Goal: Find specific page/section: Find specific page/section

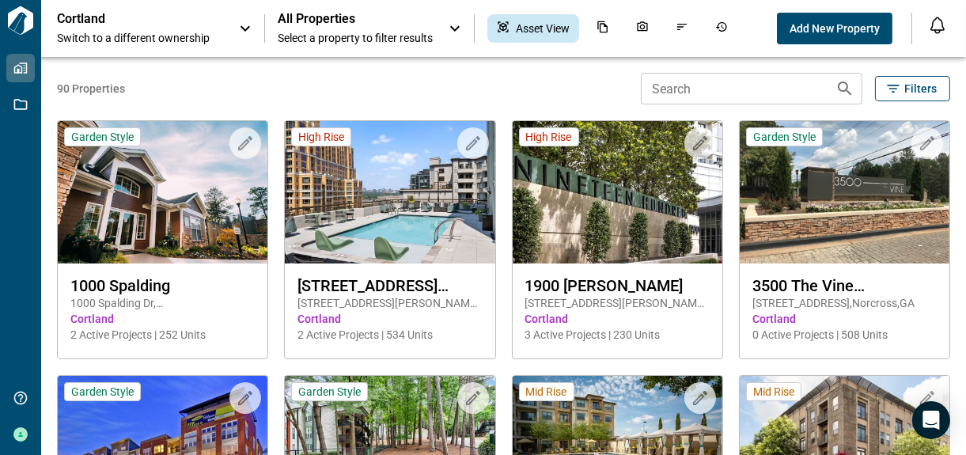
click at [726, 97] on input "Search" at bounding box center [732, 89] width 182 height 32
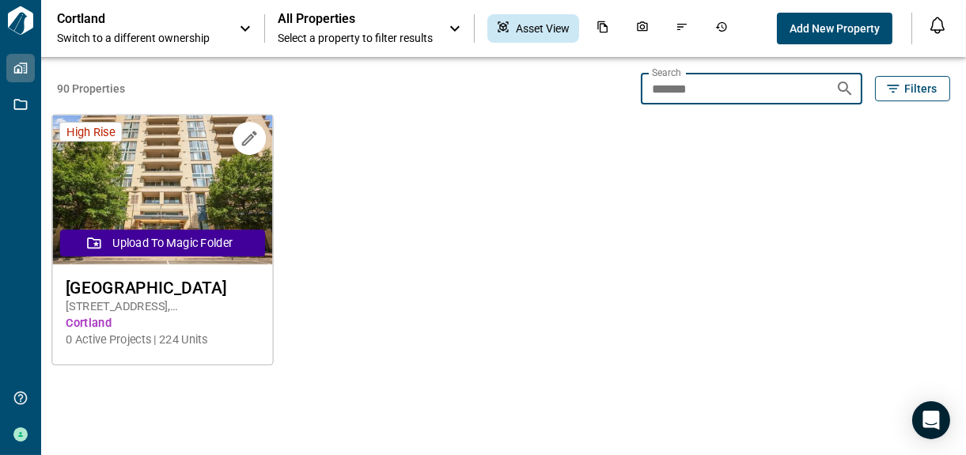
type input "*******"
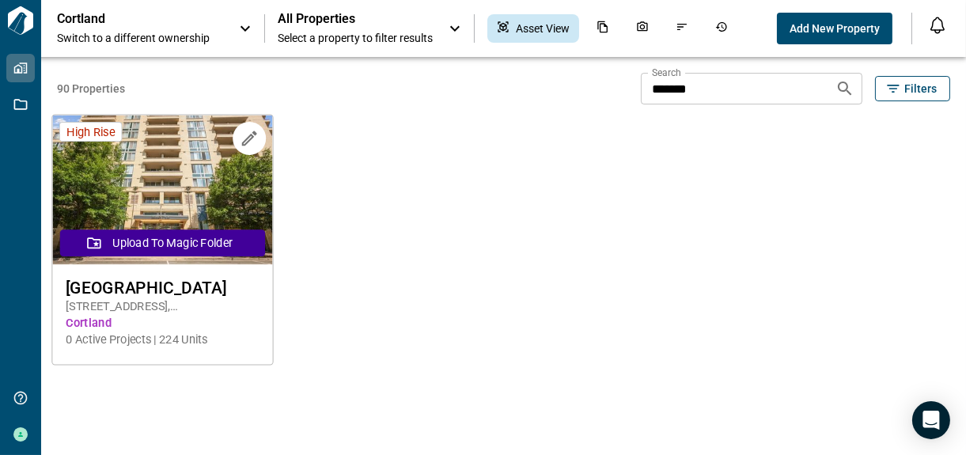
click at [172, 191] on img at bounding box center [162, 191] width 221 height 150
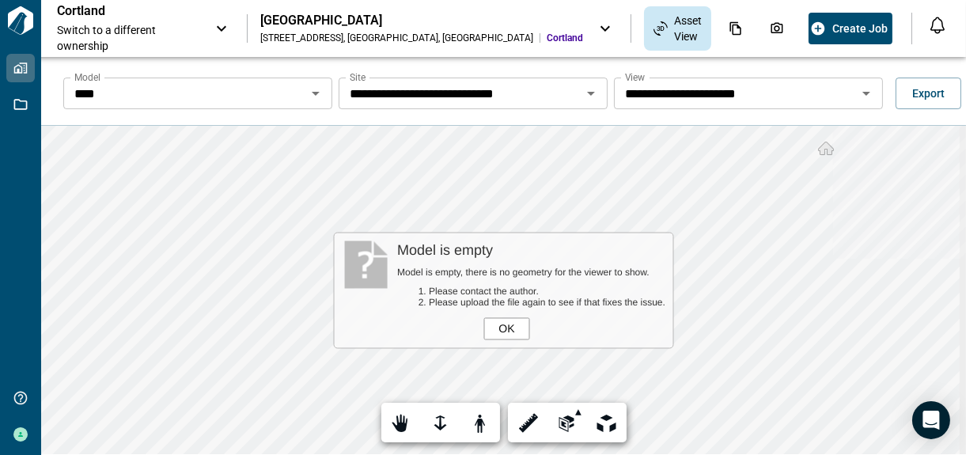
click at [507, 332] on div "OK" at bounding box center [506, 328] width 46 height 22
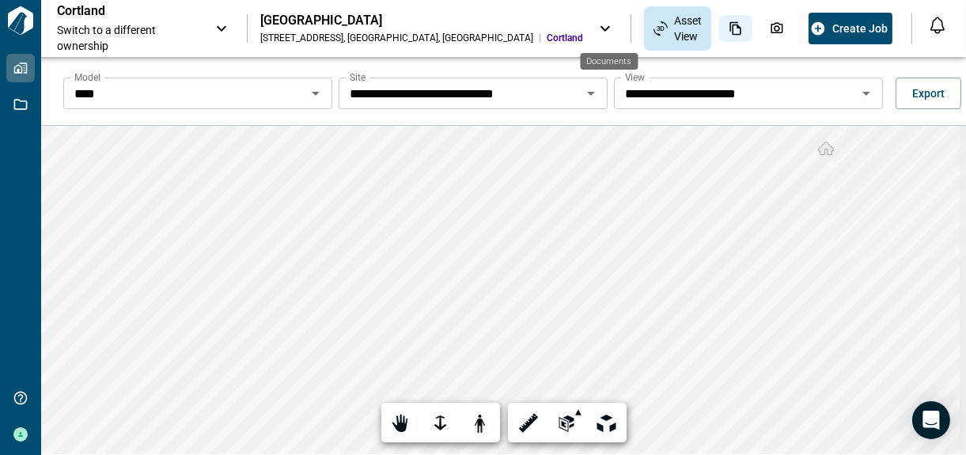
click at [729, 24] on icon "Documents" at bounding box center [736, 28] width 14 height 14
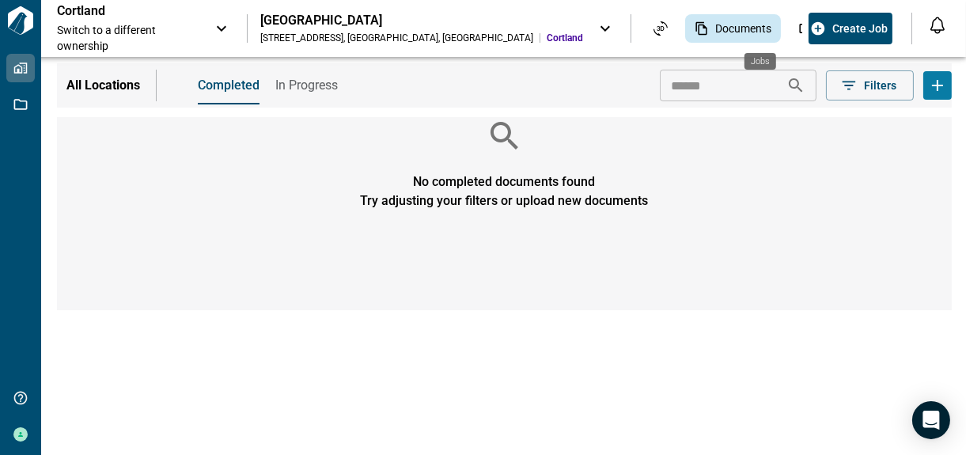
click at [881, 28] on icon "Jobs" at bounding box center [888, 28] width 14 height 14
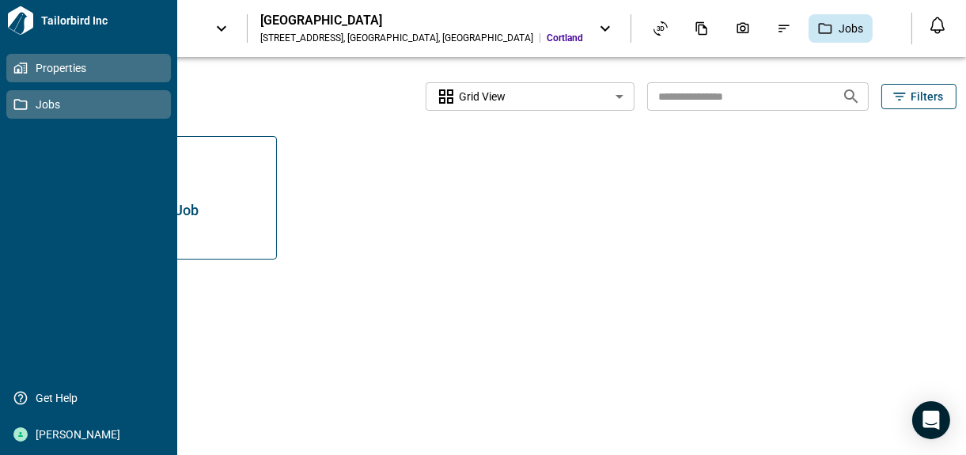
click at [21, 99] on icon at bounding box center [20, 104] width 14 height 14
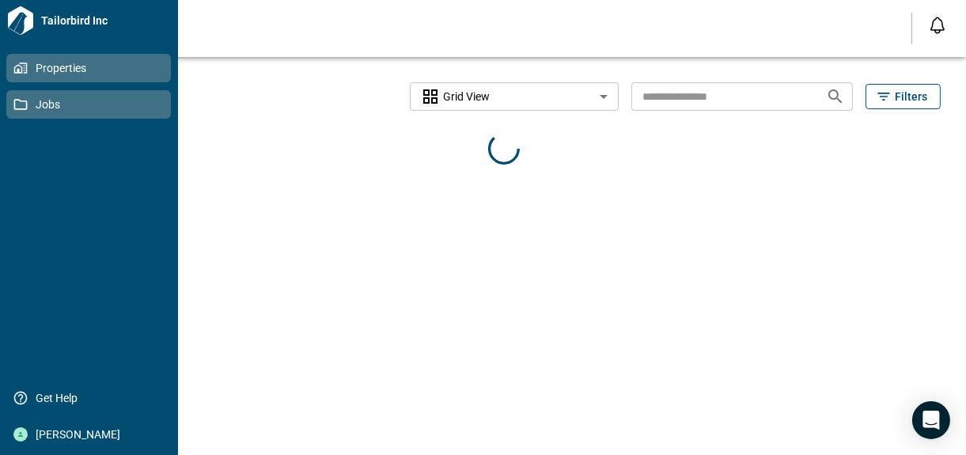
click at [25, 74] on icon at bounding box center [20, 68] width 14 height 14
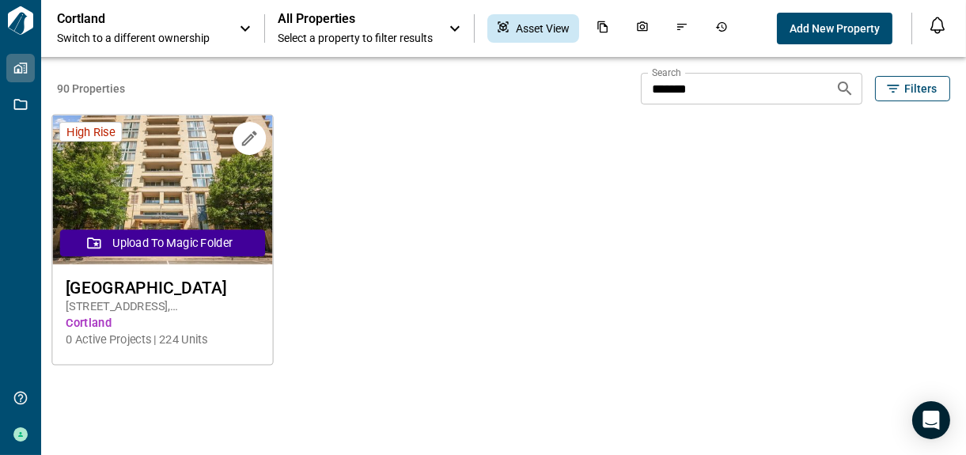
click at [186, 157] on img at bounding box center [162, 191] width 221 height 150
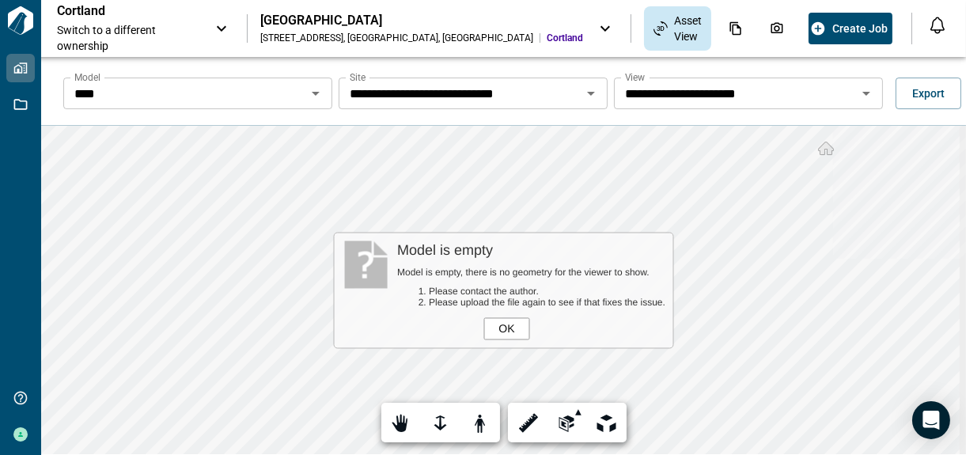
click at [502, 325] on div "OK" at bounding box center [506, 328] width 46 height 22
